Goal: Communication & Community: Answer question/provide support

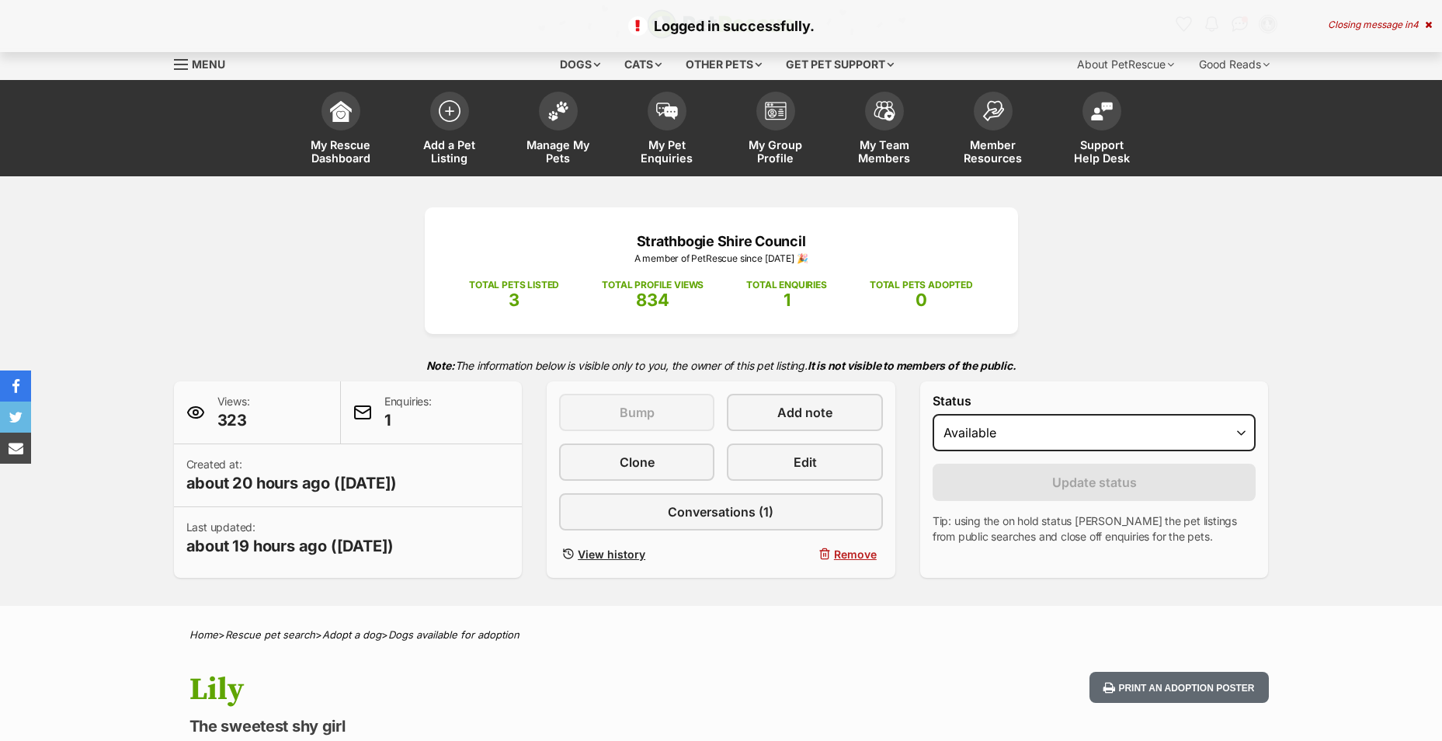
click at [394, 408] on p "Enquiries: 1" at bounding box center [407, 412] width 47 height 37
click at [391, 420] on span "1" at bounding box center [407, 420] width 47 height 22
click at [360, 407] on span at bounding box center [362, 412] width 19 height 19
click at [403, 408] on p "Enquiries: 1" at bounding box center [407, 412] width 47 height 37
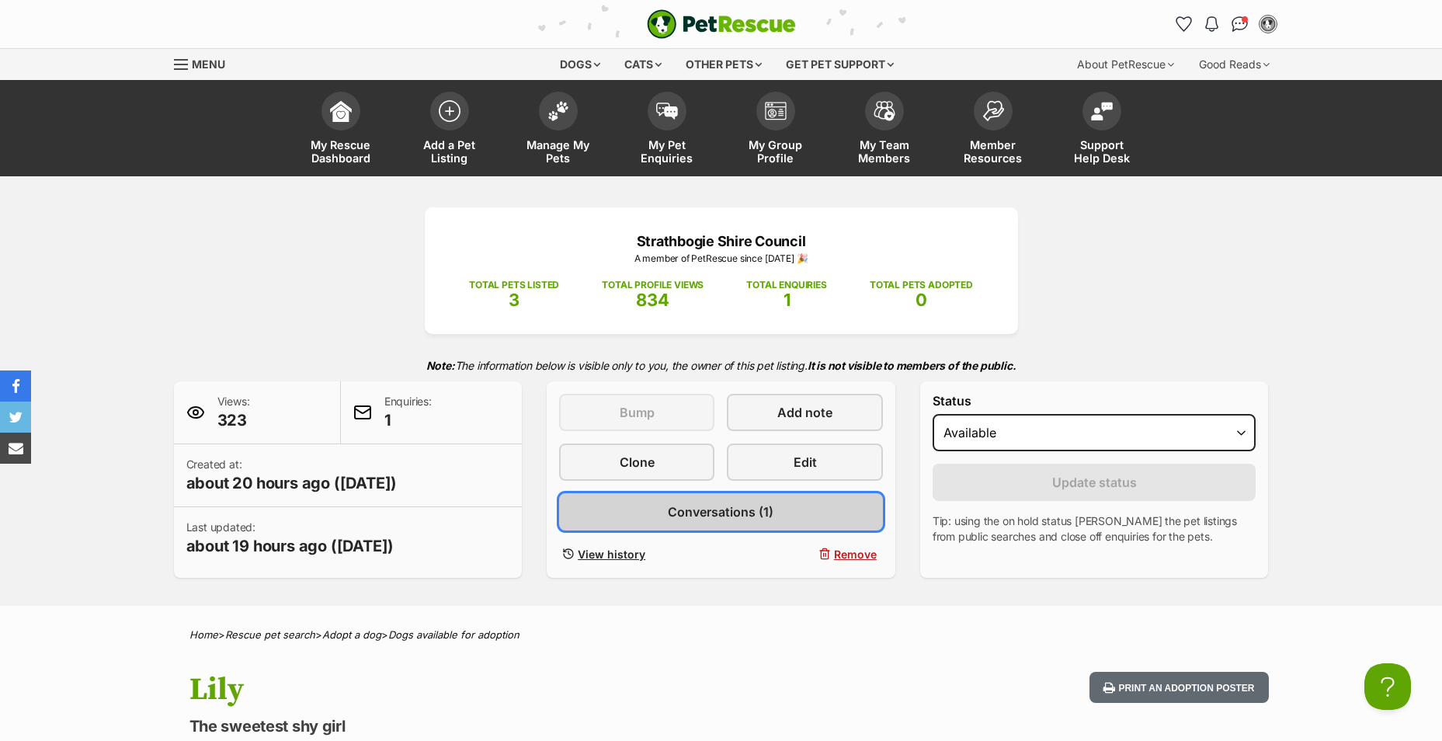
click at [715, 512] on span "Conversations (1)" at bounding box center [721, 511] width 106 height 19
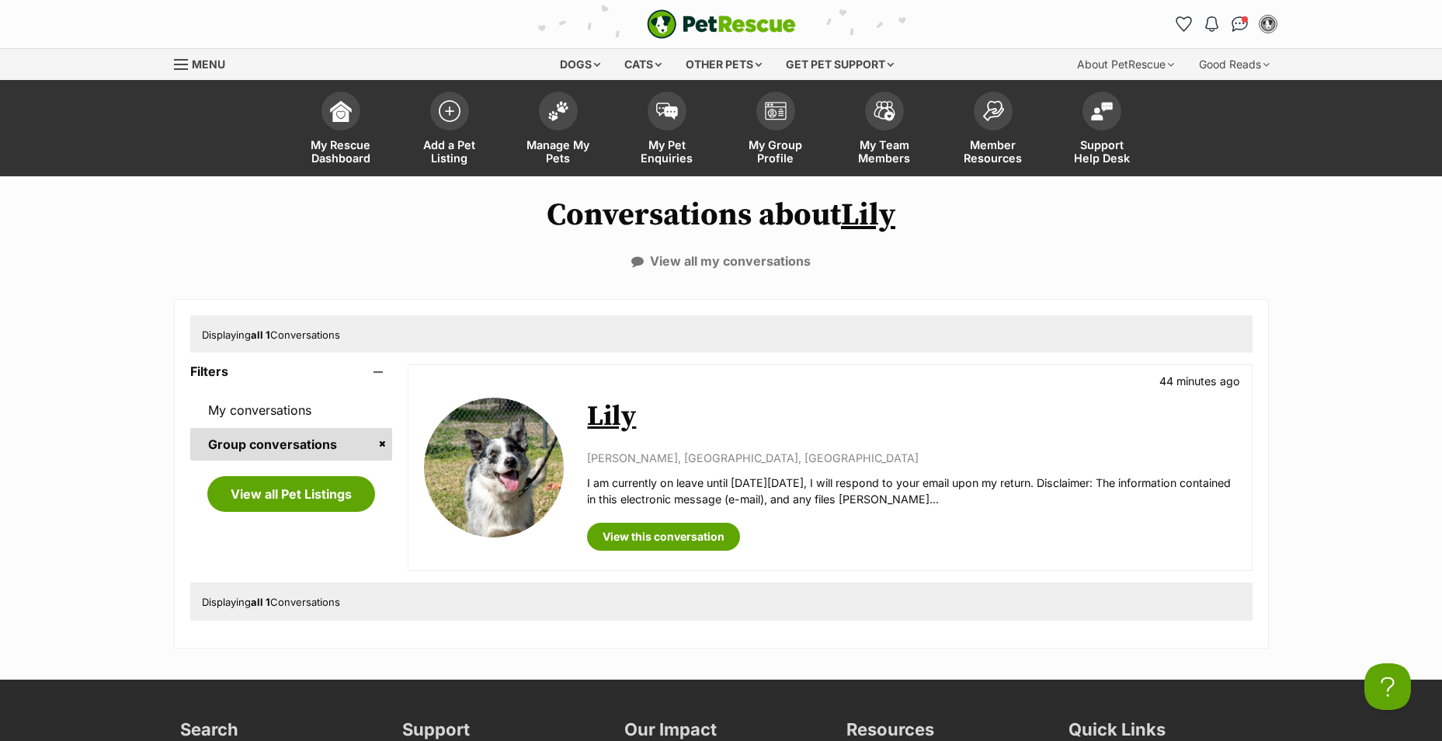
click at [988, 502] on p "I am currently on leave until on Thursday, 28 August 2025, I will respond to yo…" at bounding box center [911, 490] width 648 height 33
click at [659, 537] on link "View this conversation" at bounding box center [663, 537] width 153 height 28
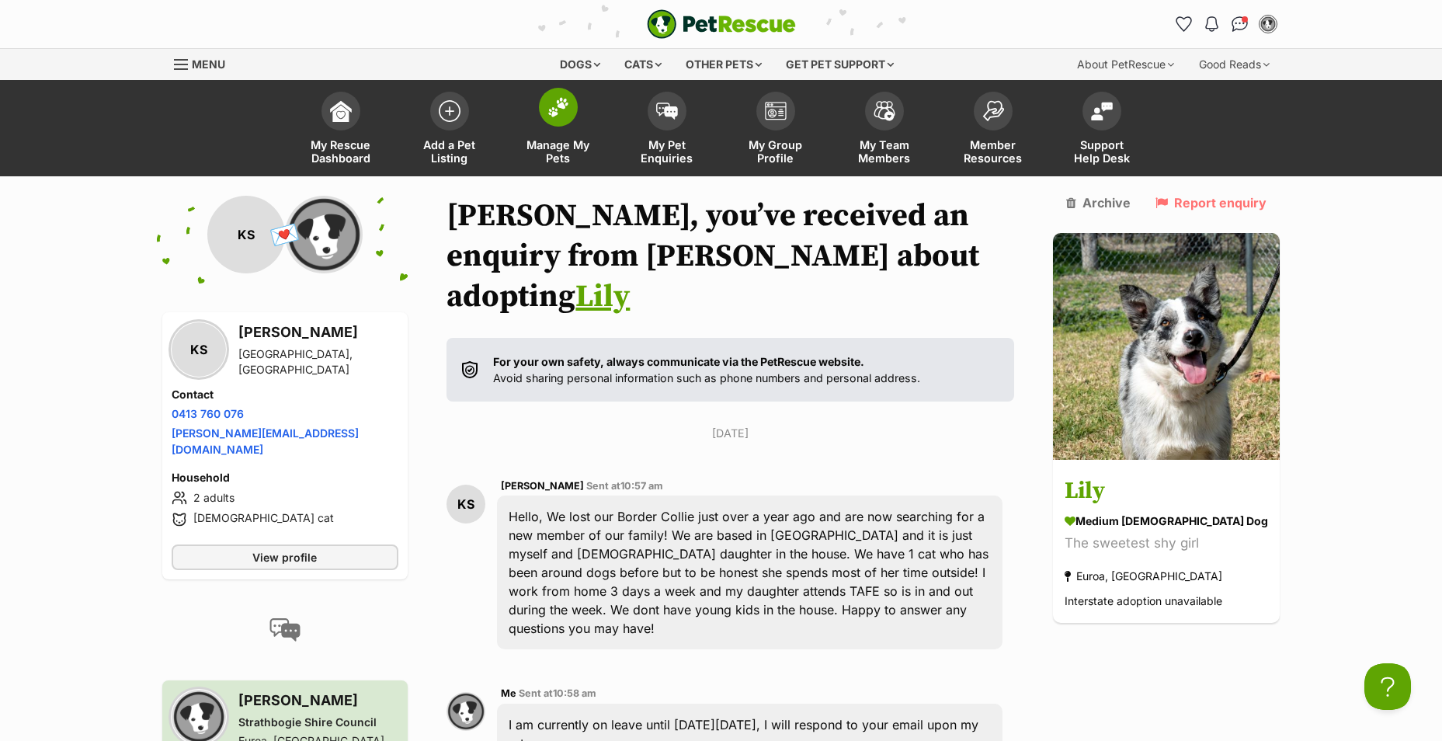
click at [544, 120] on span at bounding box center [558, 107] width 39 height 39
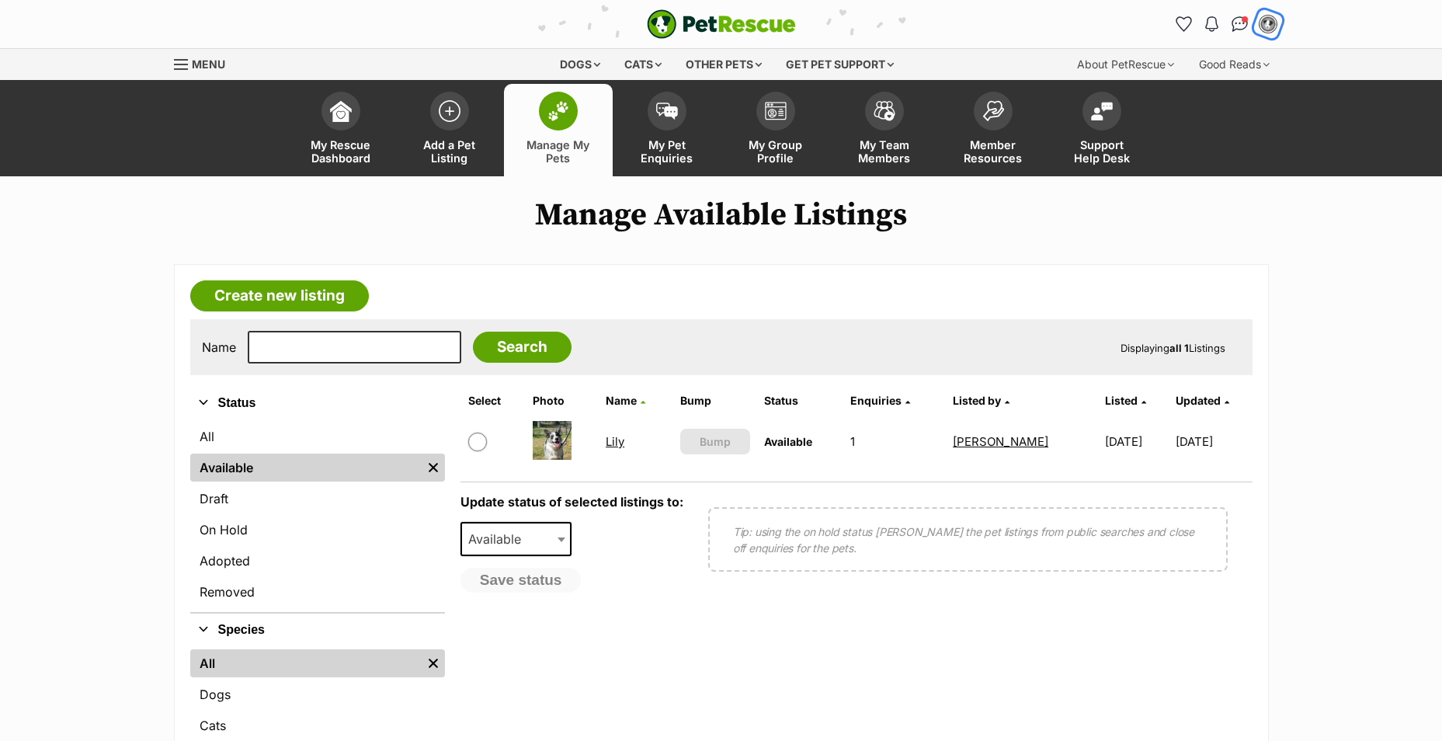
click at [1273, 25] on img "My account" at bounding box center [1268, 24] width 20 height 20
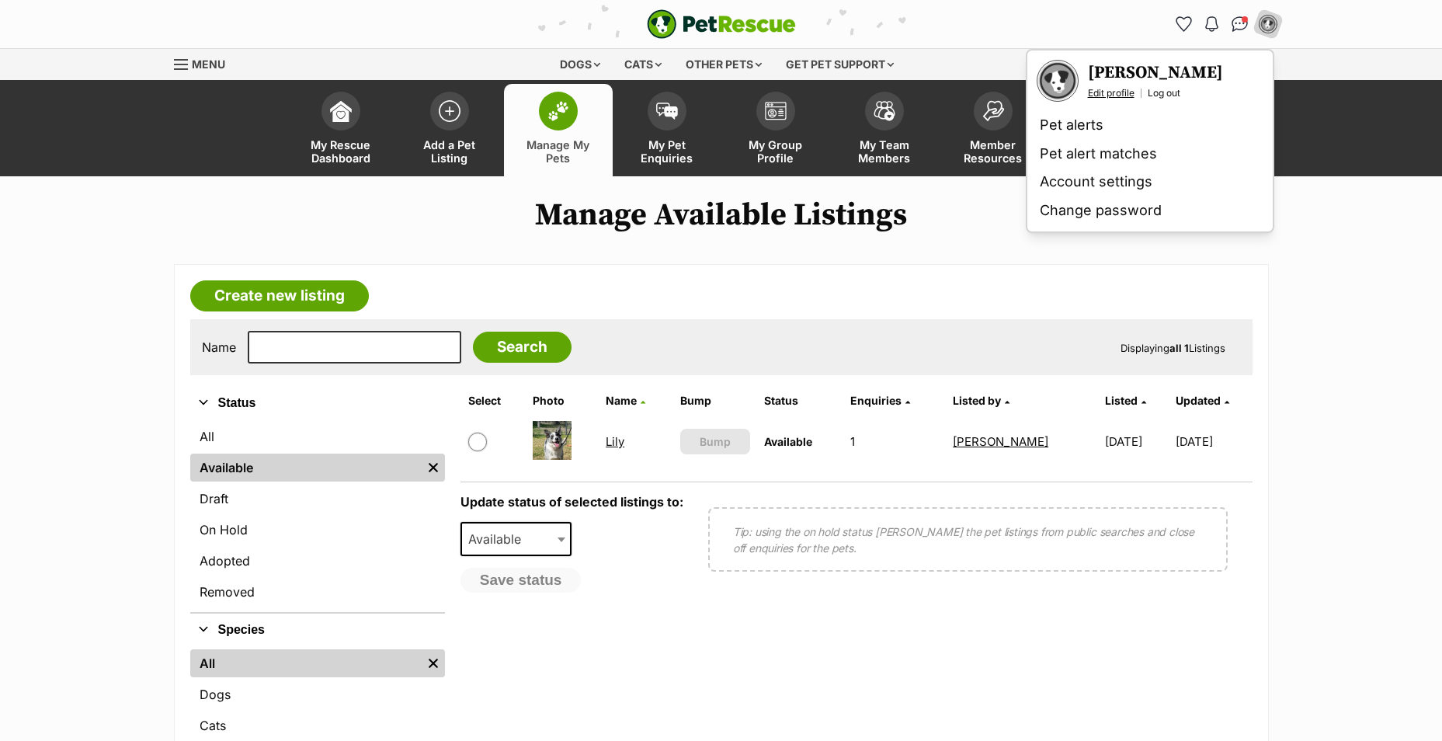
click at [1125, 96] on link "Edit profile" at bounding box center [1111, 93] width 47 height 12
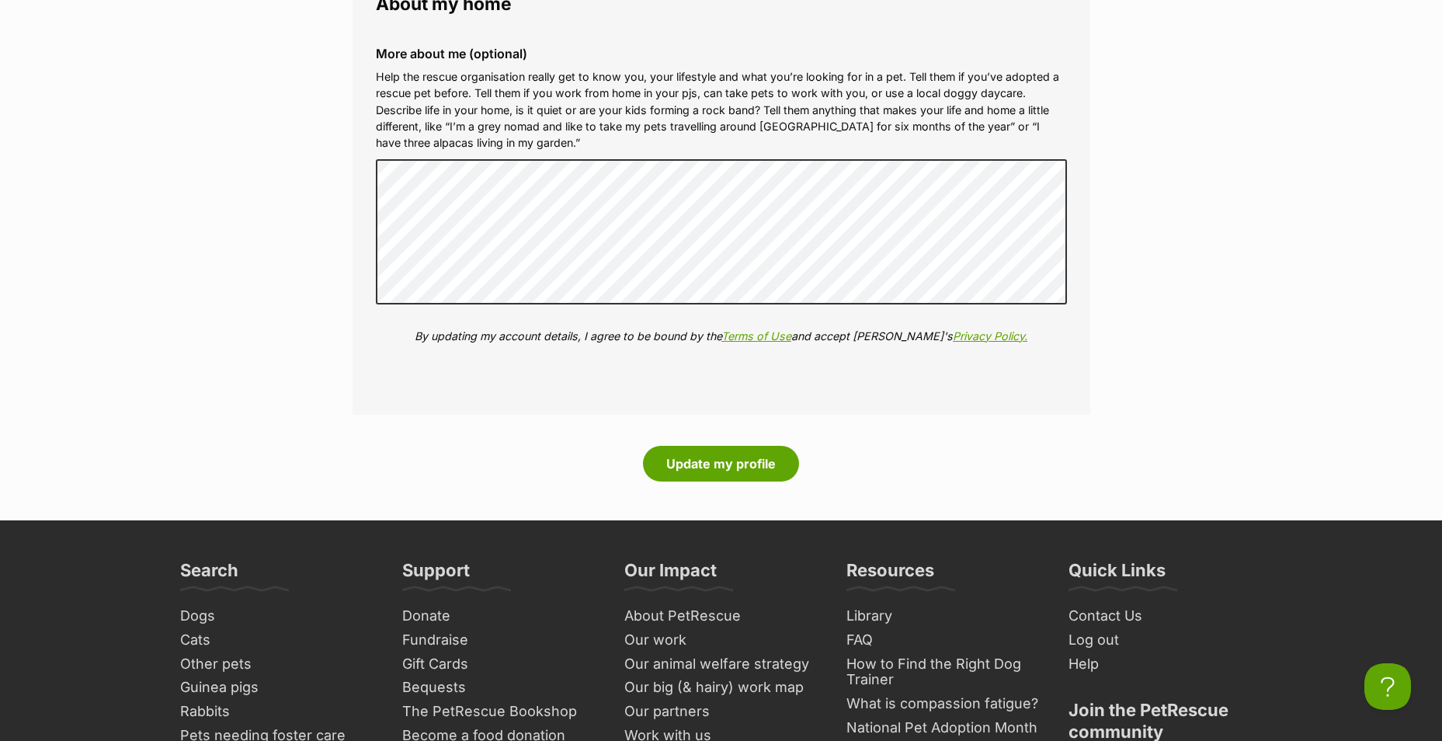
scroll to position [1475, 0]
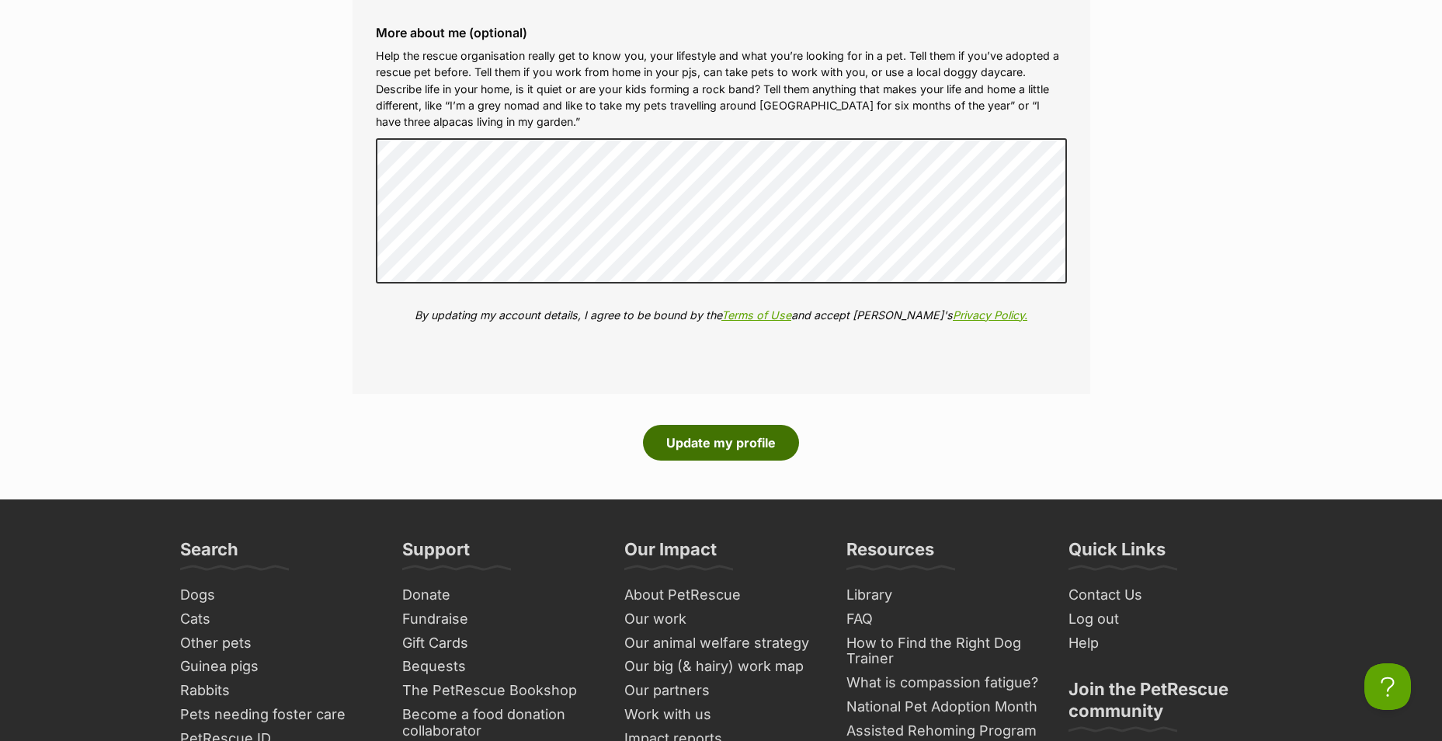
click at [742, 454] on button "Update my profile" at bounding box center [721, 443] width 156 height 36
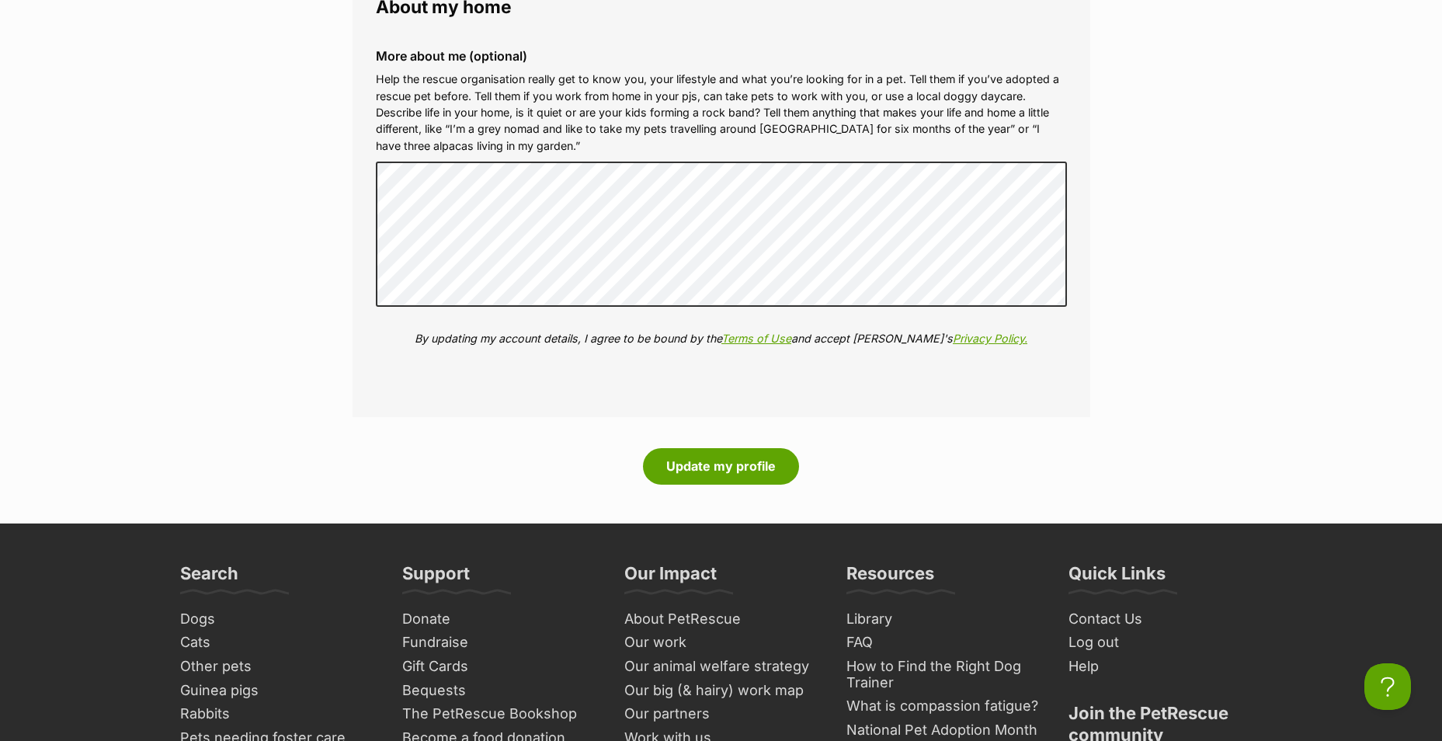
scroll to position [1553, 0]
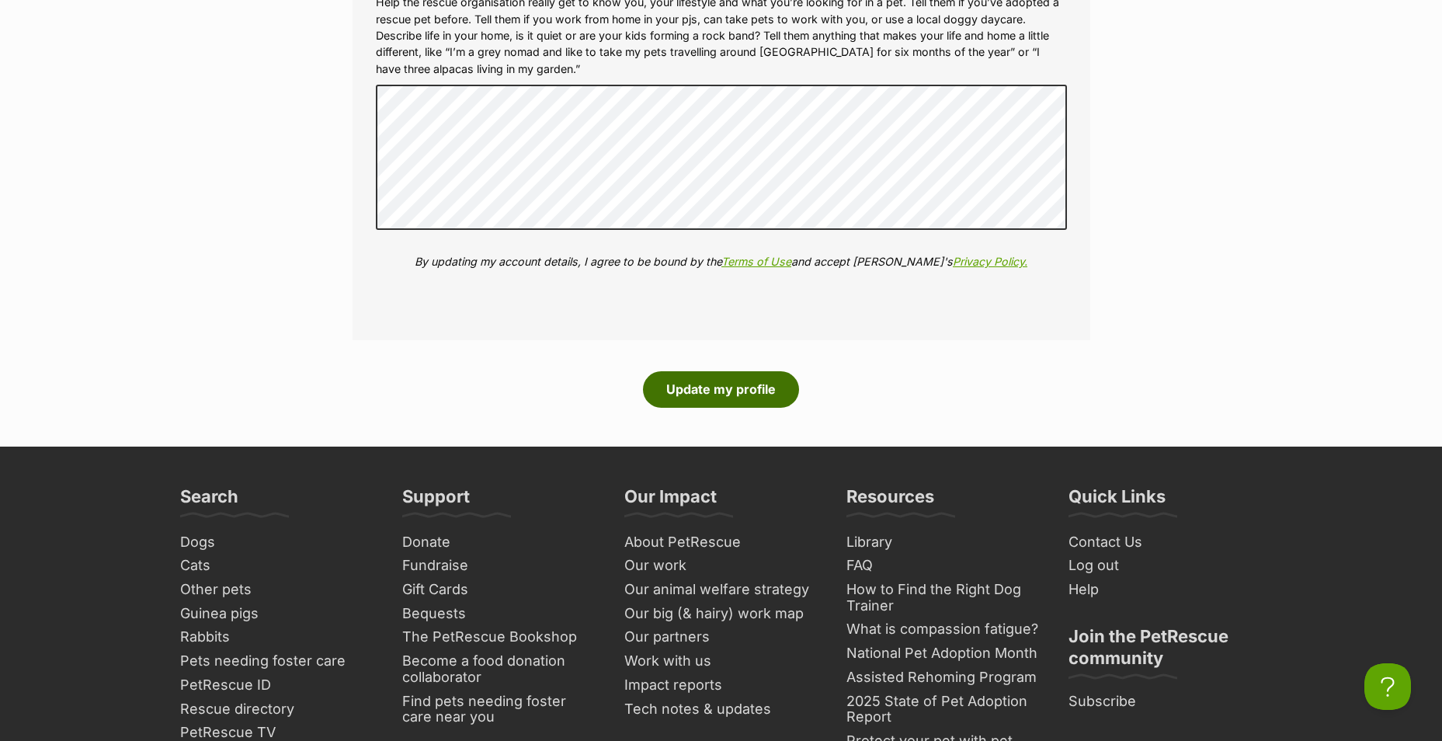
click at [729, 394] on button "Update my profile" at bounding box center [721, 389] width 156 height 36
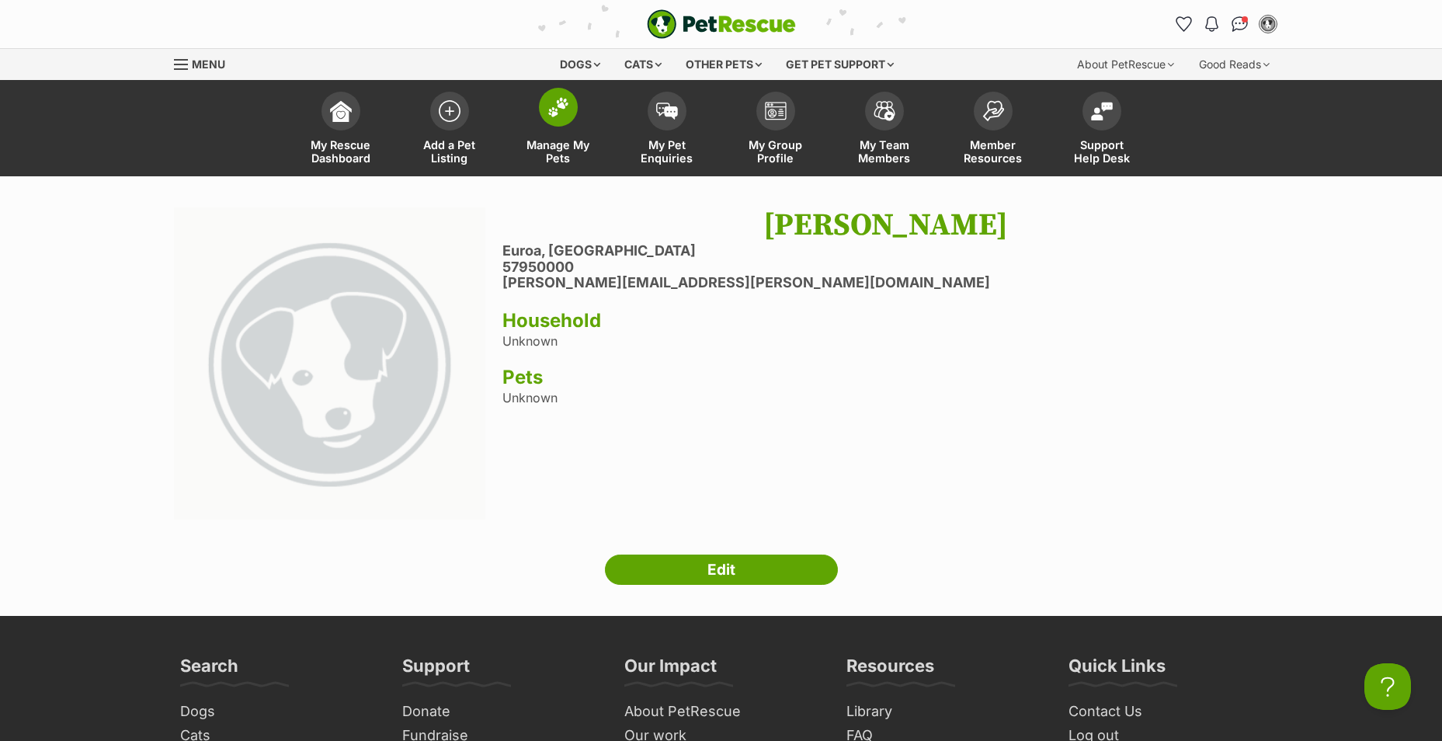
click at [582, 134] on link "Manage My Pets" at bounding box center [558, 130] width 109 height 92
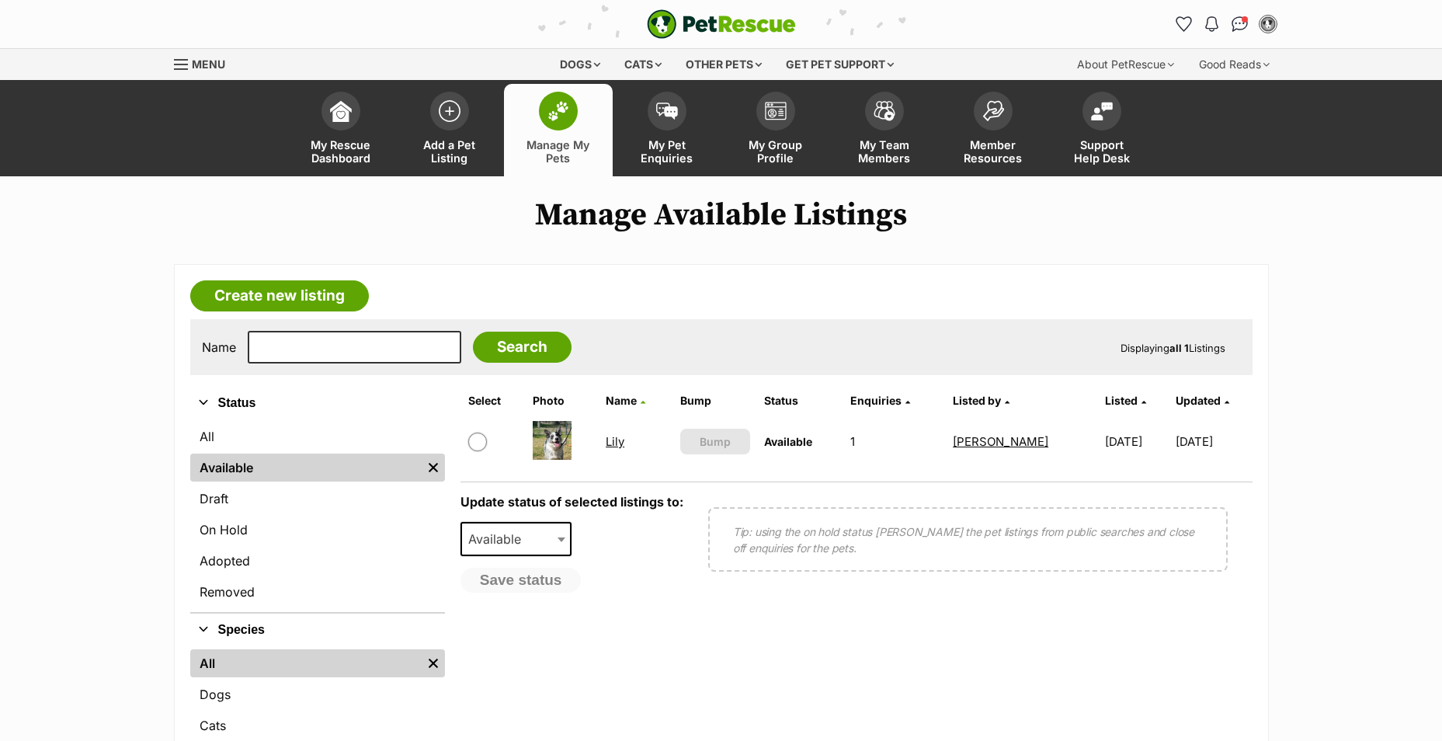
scroll to position [78, 0]
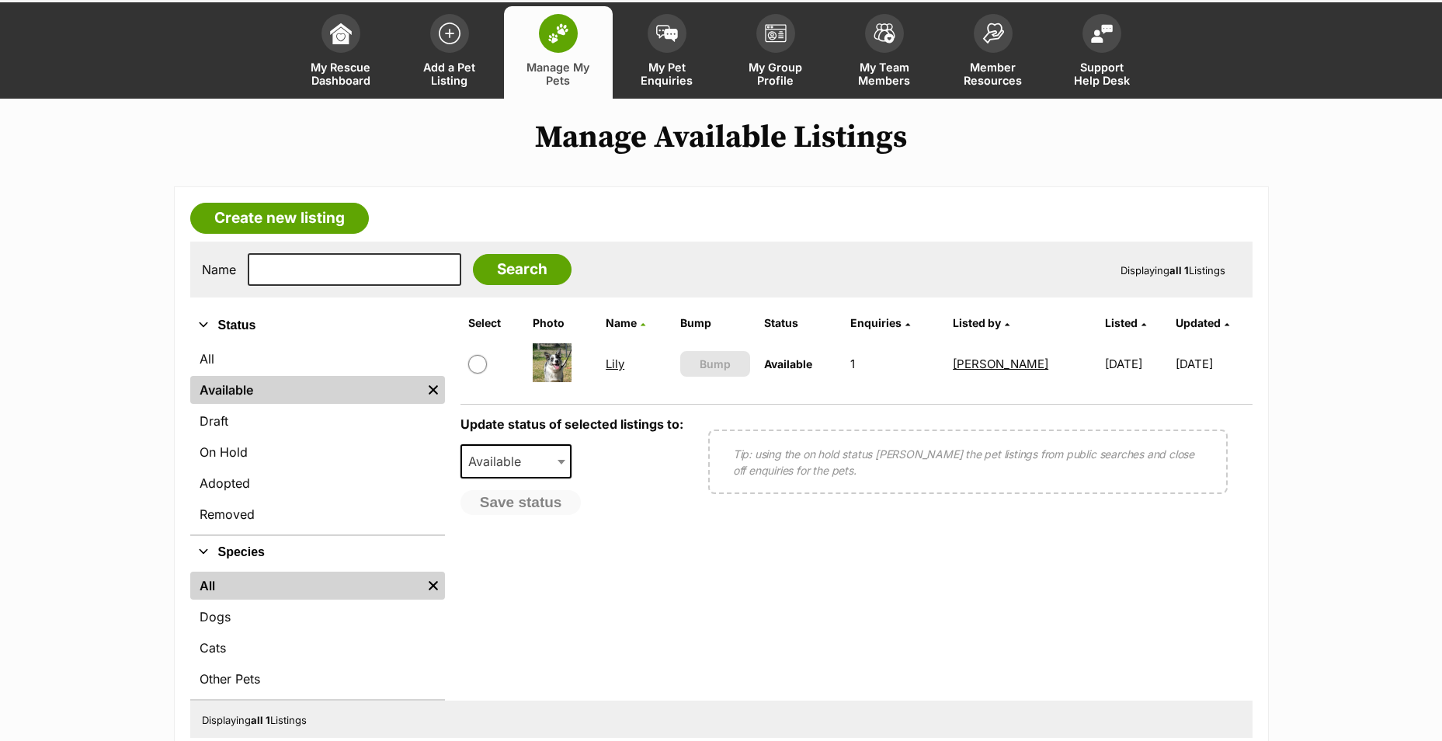
click at [612, 366] on link "Lily" at bounding box center [615, 363] width 19 height 15
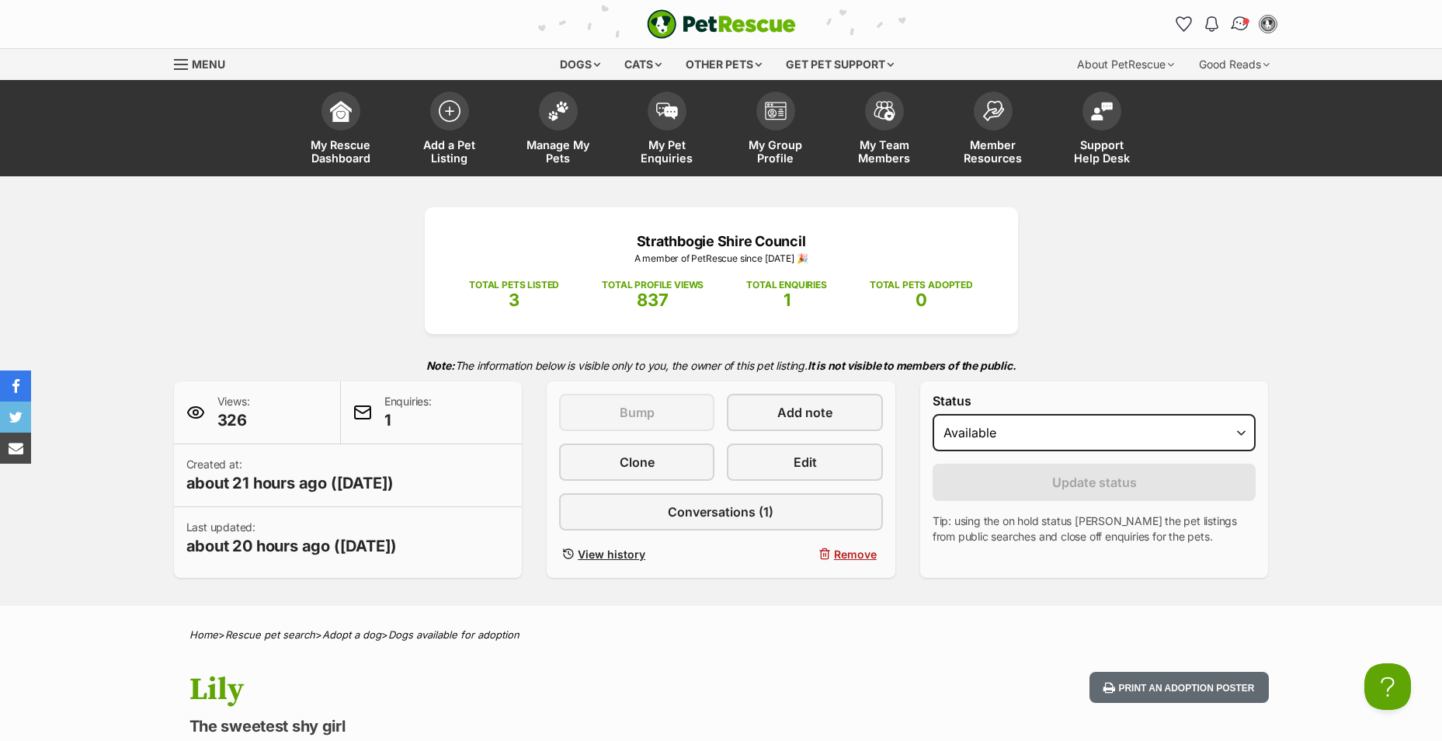
click at [1242, 18] on img "Conversations" at bounding box center [1239, 24] width 21 height 20
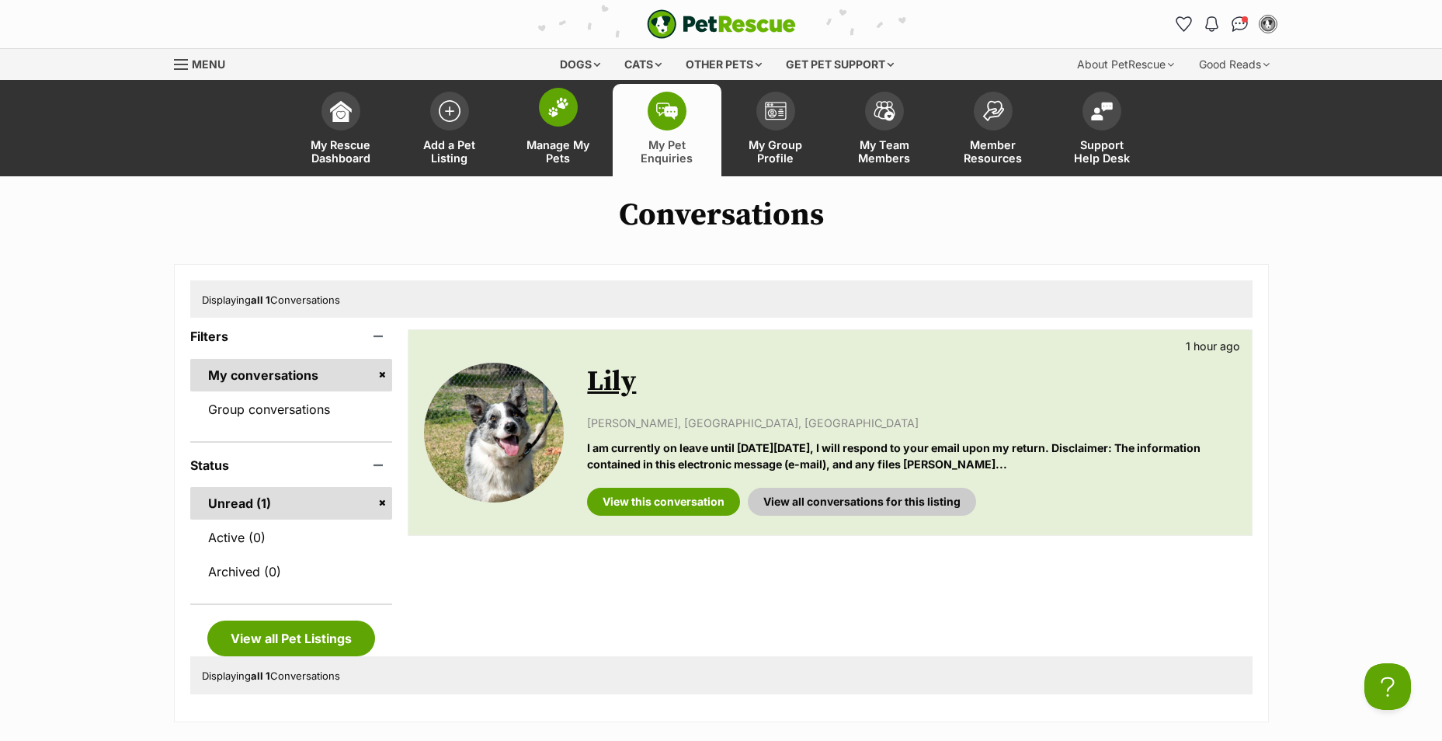
click at [545, 134] on link "Manage My Pets" at bounding box center [558, 130] width 109 height 92
